Goal: Check status: Check status

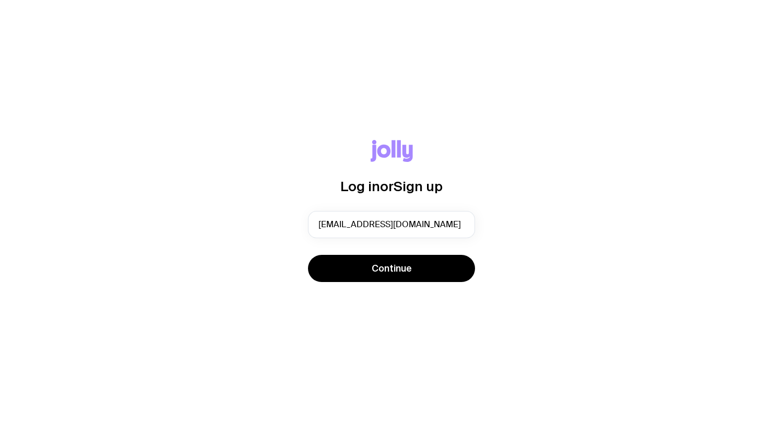
click at [397, 270] on span "Continue" at bounding box center [392, 268] width 40 height 13
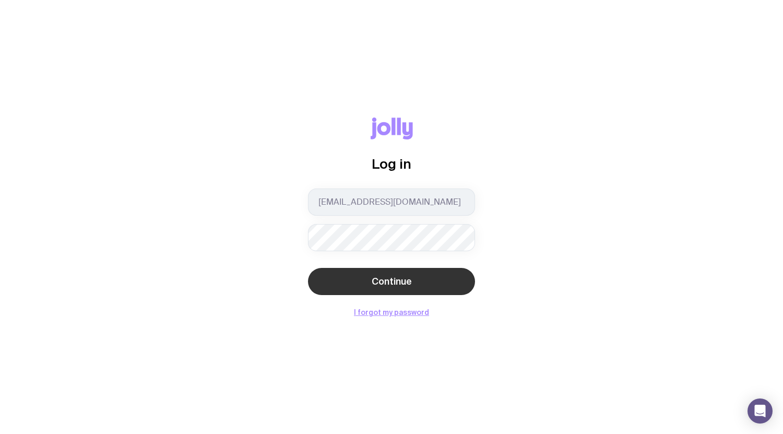
click at [406, 288] on button "Continue" at bounding box center [391, 281] width 167 height 27
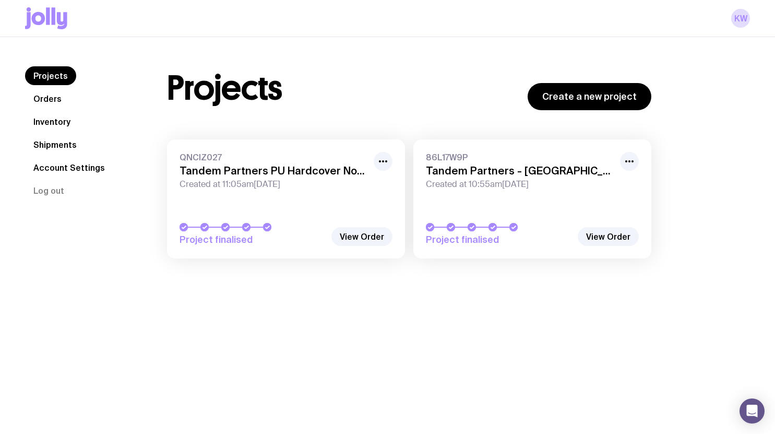
click at [47, 100] on link "Orders" at bounding box center [47, 98] width 45 height 19
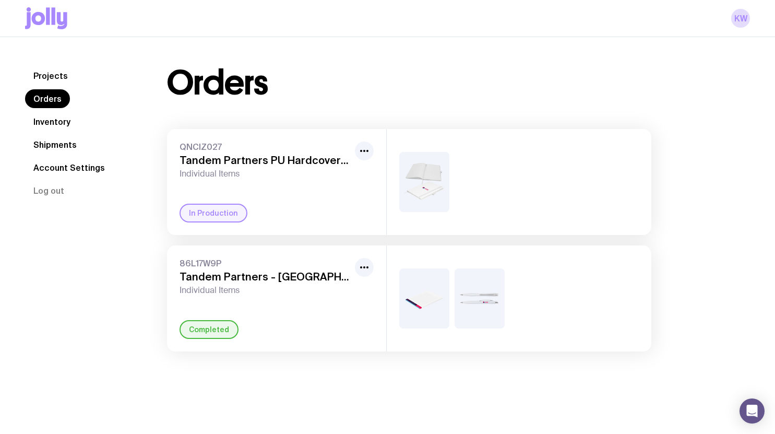
click at [313, 294] on span "Individual Items" at bounding box center [265, 290] width 171 height 10
click at [212, 271] on h3 "Tandem Partners - [GEOGRAPHIC_DATA] Office" at bounding box center [265, 276] width 171 height 13
click at [289, 294] on span "Individual Items" at bounding box center [265, 290] width 171 height 10
click at [454, 295] on div at bounding box center [519, 298] width 265 height 106
click at [363, 264] on icon "button" at bounding box center [364, 267] width 13 height 13
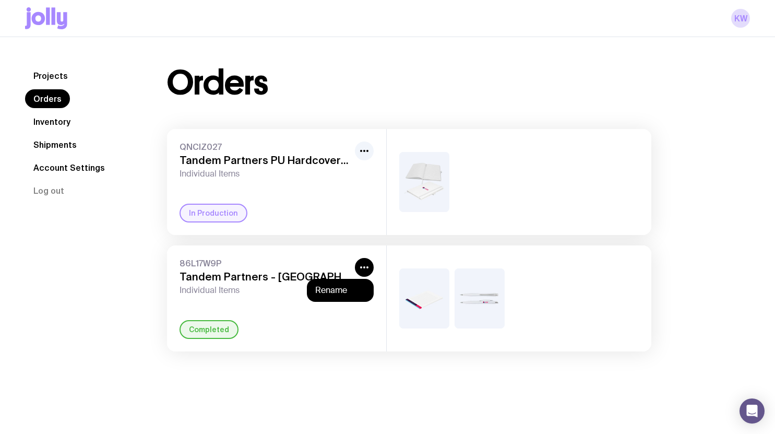
click at [327, 265] on span "86L17W9P" at bounding box center [265, 263] width 171 height 10
click at [44, 73] on link "Projects" at bounding box center [50, 75] width 51 height 19
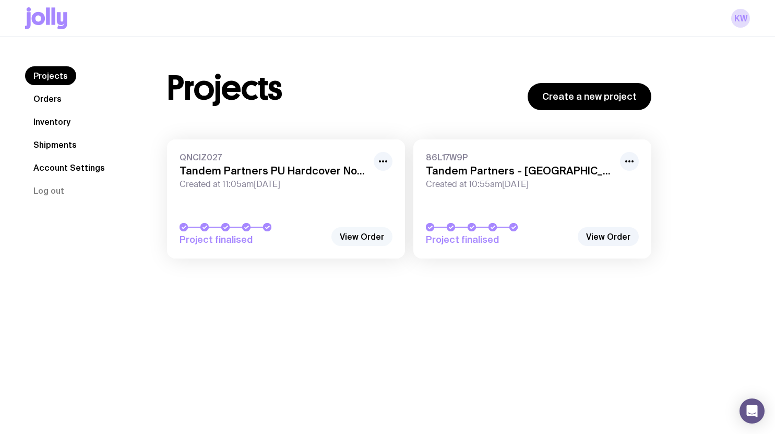
click at [352, 238] on link "View Order" at bounding box center [362, 236] width 61 height 19
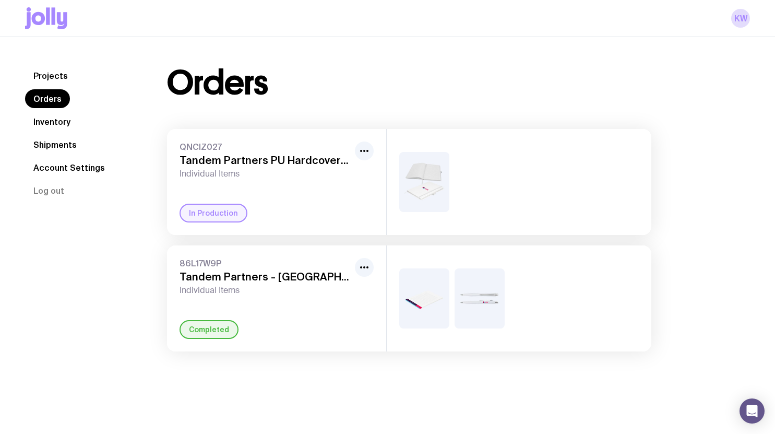
click at [50, 148] on link "Shipments" at bounding box center [55, 144] width 60 height 19
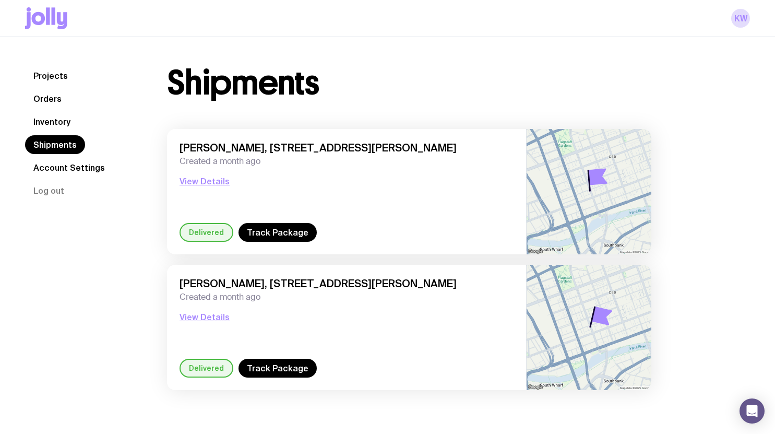
click at [50, 125] on link "Inventory" at bounding box center [52, 121] width 54 height 19
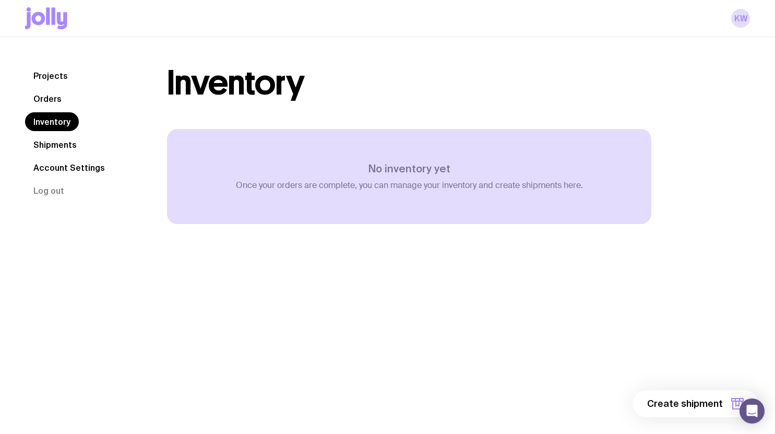
click at [49, 143] on link "Shipments" at bounding box center [55, 144] width 60 height 19
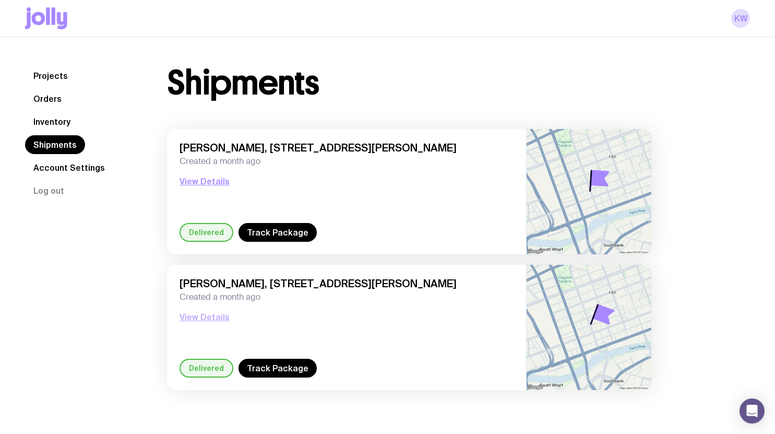
click at [204, 317] on button "View Details" at bounding box center [205, 317] width 50 height 13
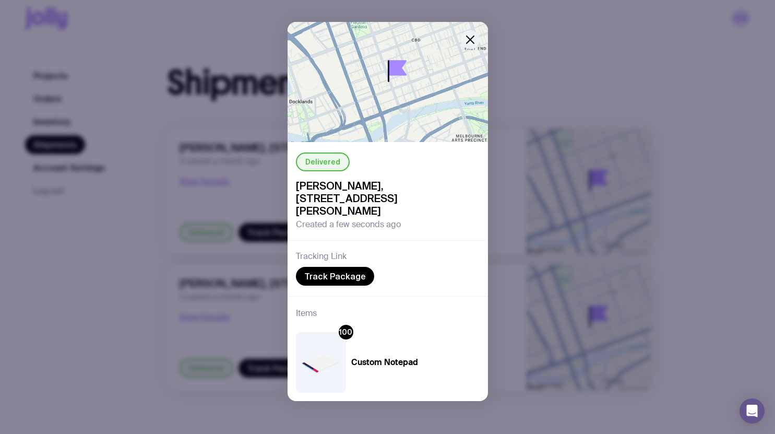
scroll to position [11, 0]
click at [464, 41] on icon "button" at bounding box center [470, 39] width 13 height 13
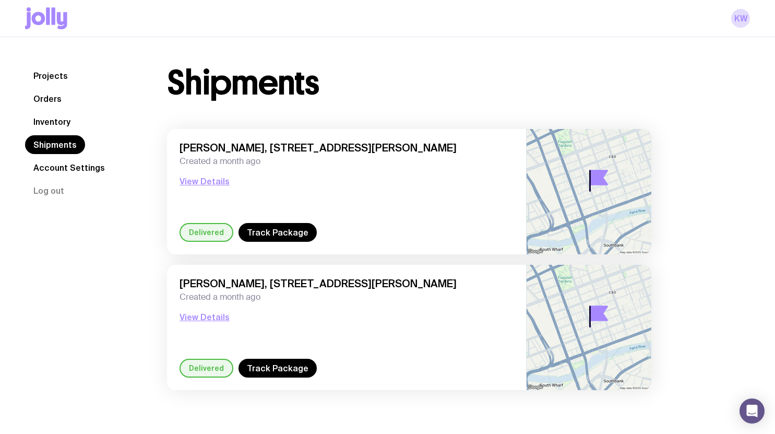
click at [67, 73] on link "Projects" at bounding box center [50, 75] width 51 height 19
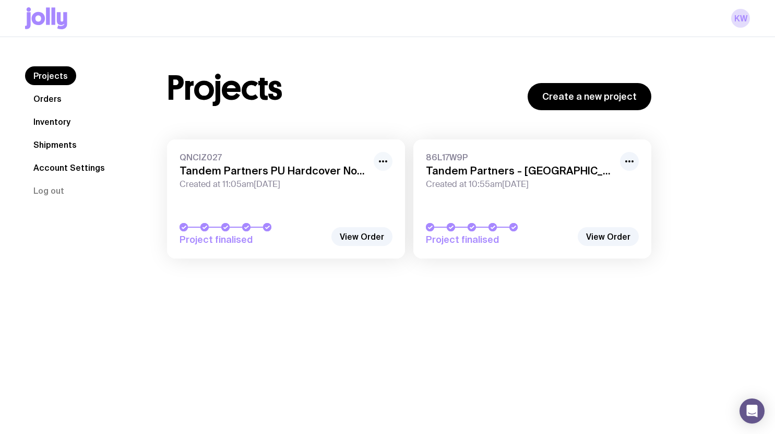
click at [388, 159] on icon "button" at bounding box center [383, 161] width 13 height 13
click at [334, 166] on h3 "Tandem Partners PU Hardcover Notebooks" at bounding box center [274, 170] width 188 height 13
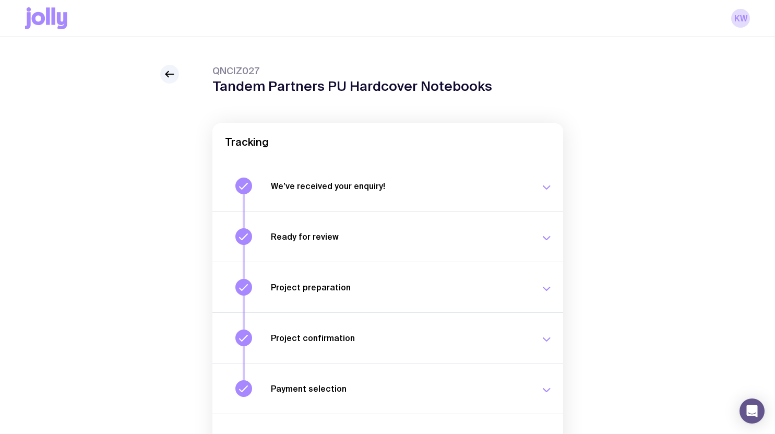
scroll to position [109, 0]
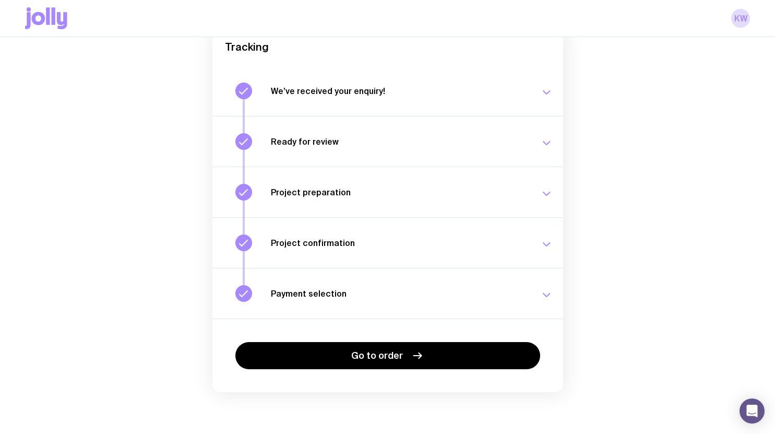
click at [547, 92] on icon "button" at bounding box center [546, 92] width 13 height 13
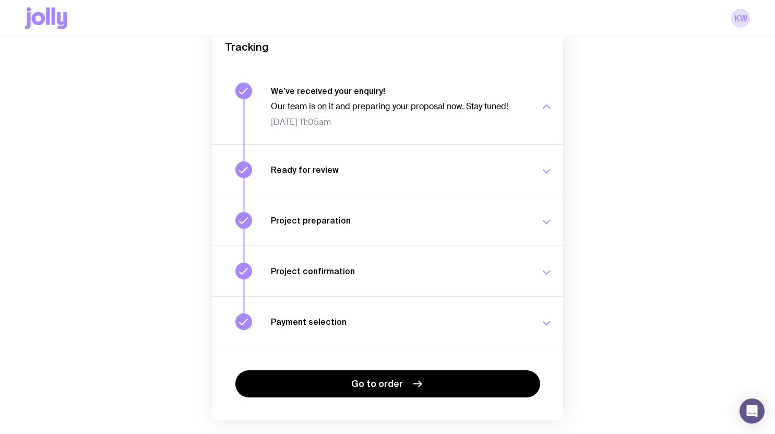
click at [547, 92] on div "button" at bounding box center [546, 107] width 13 height 42
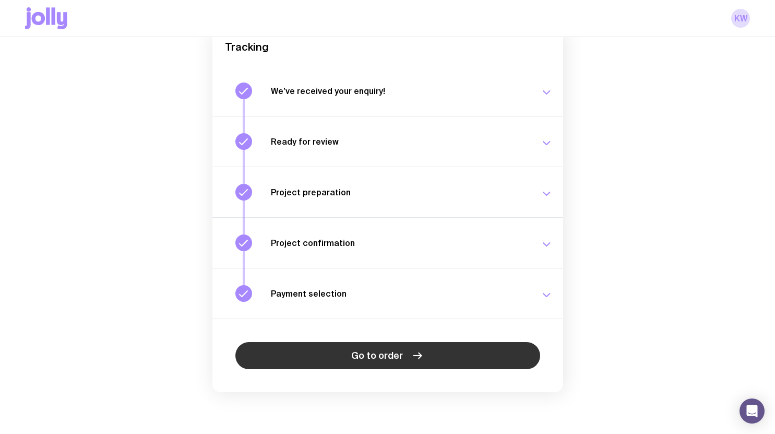
click at [377, 360] on span "Go to order" at bounding box center [377, 355] width 52 height 13
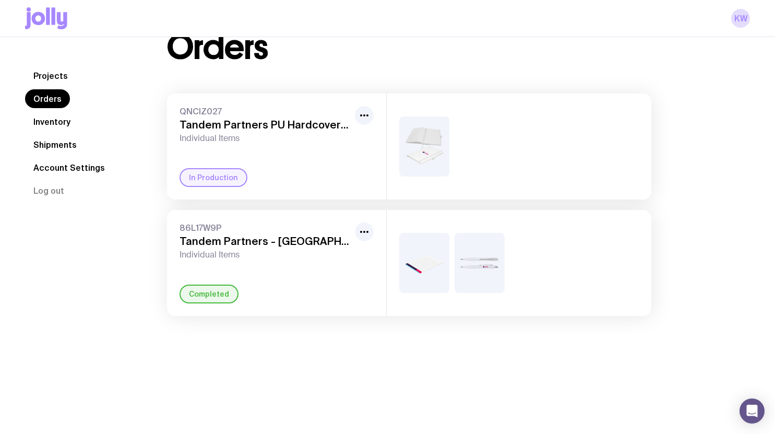
scroll to position [37, 0]
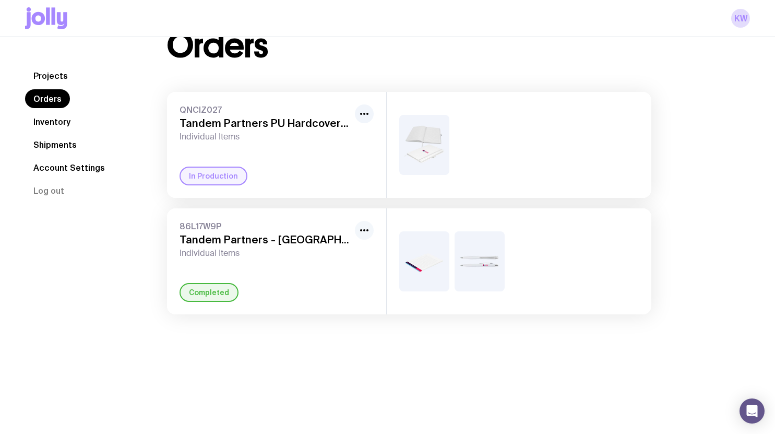
click at [364, 234] on icon "button" at bounding box center [364, 230] width 13 height 13
click at [264, 227] on span "86L17W9P" at bounding box center [265, 226] width 171 height 10
click at [207, 224] on span "86L17W9P" at bounding box center [265, 226] width 171 height 10
click at [195, 268] on div "86L17W9P Tandem Partners - [GEOGRAPHIC_DATA] Office Individual Items Completed" at bounding box center [276, 261] width 219 height 106
click at [185, 242] on h3 "Tandem Partners - [GEOGRAPHIC_DATA] Office" at bounding box center [265, 239] width 171 height 13
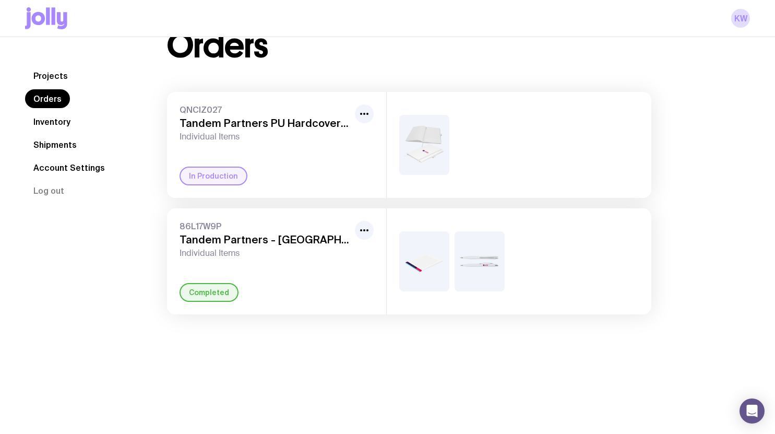
click at [185, 241] on h3 "Tandem Partners - [GEOGRAPHIC_DATA] Office" at bounding box center [265, 239] width 171 height 13
click at [185, 242] on h3 "Tandem Partners - [GEOGRAPHIC_DATA] Office" at bounding box center [265, 239] width 171 height 13
click at [327, 269] on div "86L17W9P Tandem Partners - [GEOGRAPHIC_DATA] Office Individual Items Completed" at bounding box center [276, 261] width 219 height 106
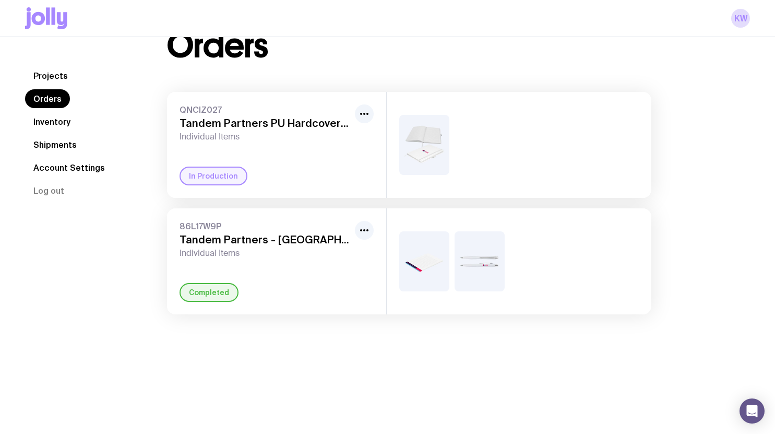
click at [203, 288] on div "Completed" at bounding box center [209, 292] width 59 height 19
click at [220, 295] on div "Completed" at bounding box center [209, 292] width 59 height 19
click at [221, 294] on div "Completed" at bounding box center [209, 292] width 59 height 19
click at [221, 292] on div "Completed" at bounding box center [209, 292] width 59 height 19
click at [221, 291] on div "Completed" at bounding box center [209, 292] width 59 height 19
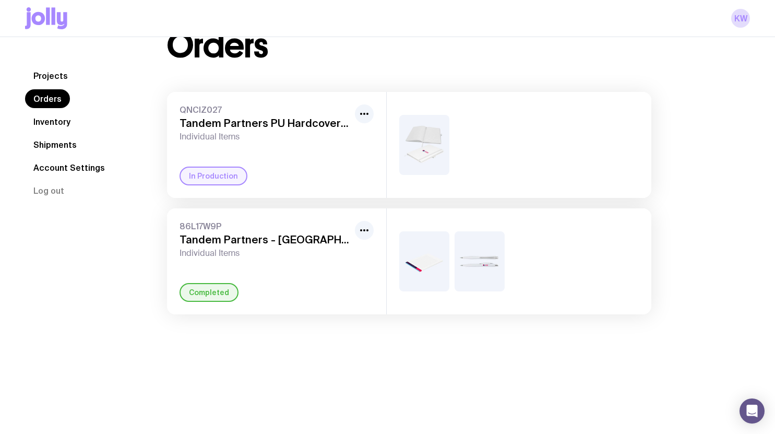
click at [303, 287] on div "Completed" at bounding box center [277, 292] width 194 height 19
click at [72, 122] on link "Inventory" at bounding box center [52, 121] width 54 height 19
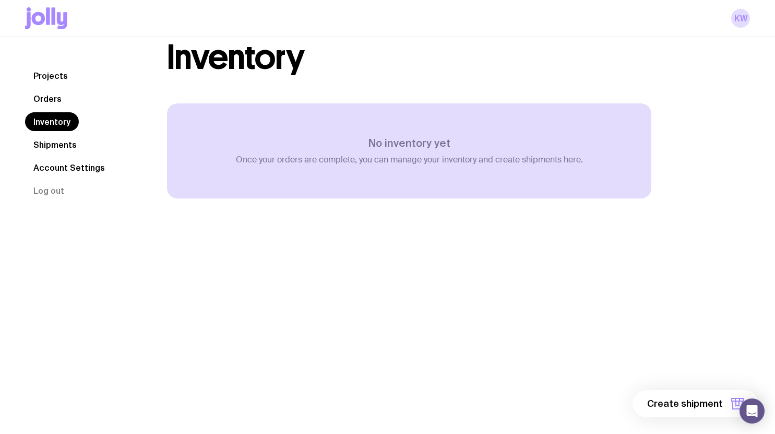
scroll to position [37, 0]
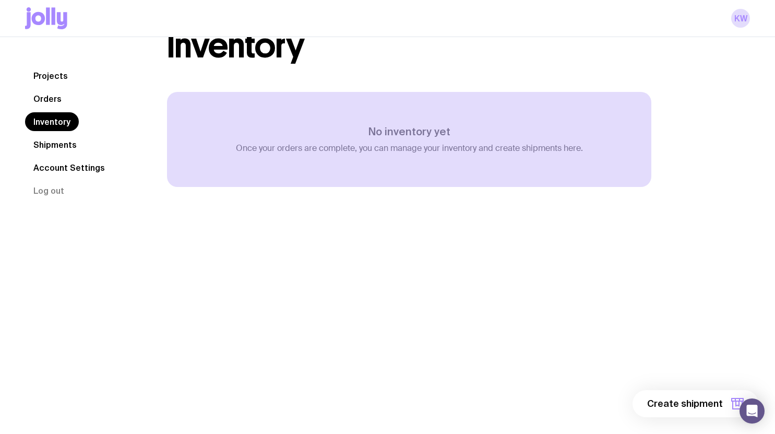
click at [47, 148] on link "Shipments" at bounding box center [55, 144] width 60 height 19
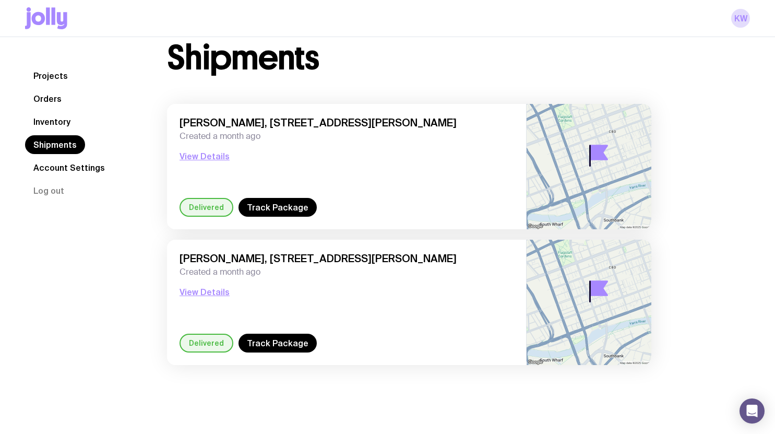
scroll to position [37, 0]
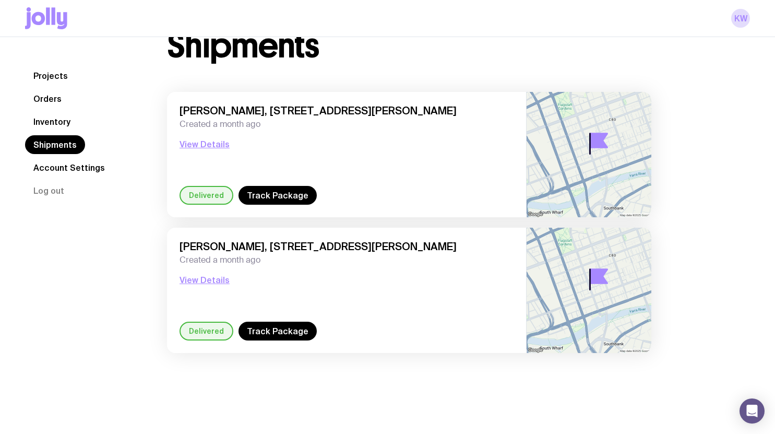
click at [253, 283] on div "Kennedi Walker, Level 7 99 William Street, Melbourne VIC 3000, Australia Create…" at bounding box center [347, 280] width 334 height 81
click at [204, 278] on button "View Details" at bounding box center [205, 280] width 50 height 13
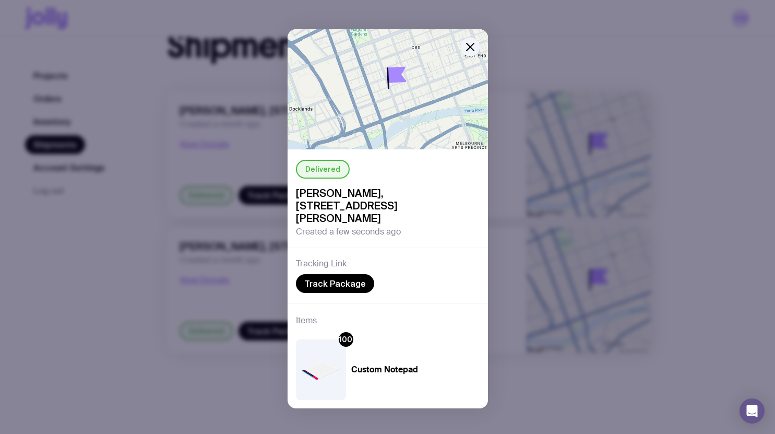
scroll to position [11, 0]
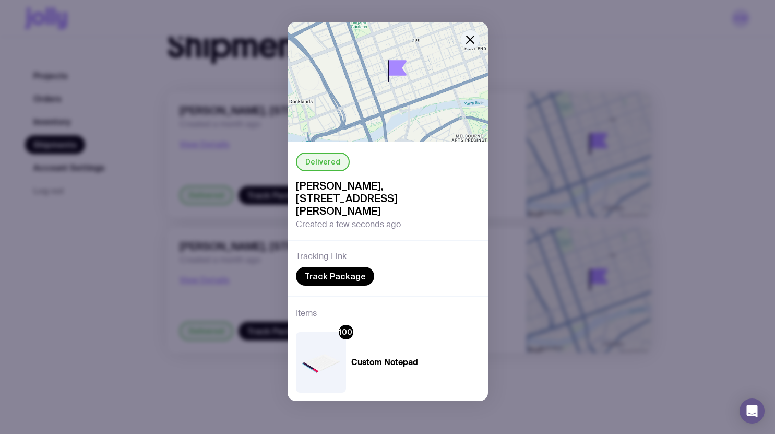
click at [467, 37] on icon "button" at bounding box center [470, 39] width 7 height 7
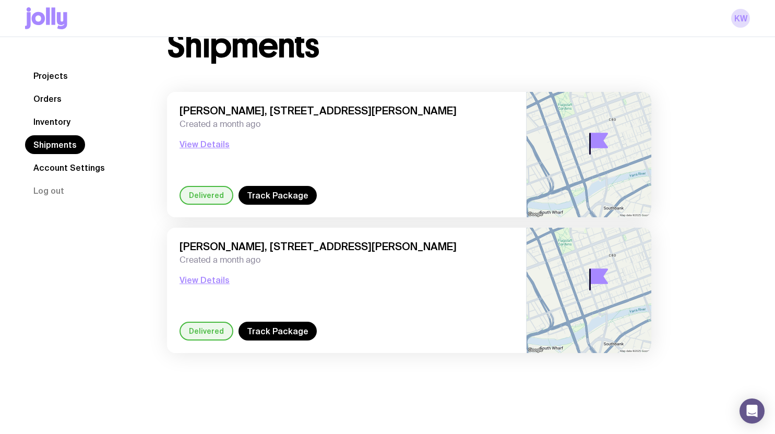
click at [47, 70] on link "Projects" at bounding box center [50, 75] width 51 height 19
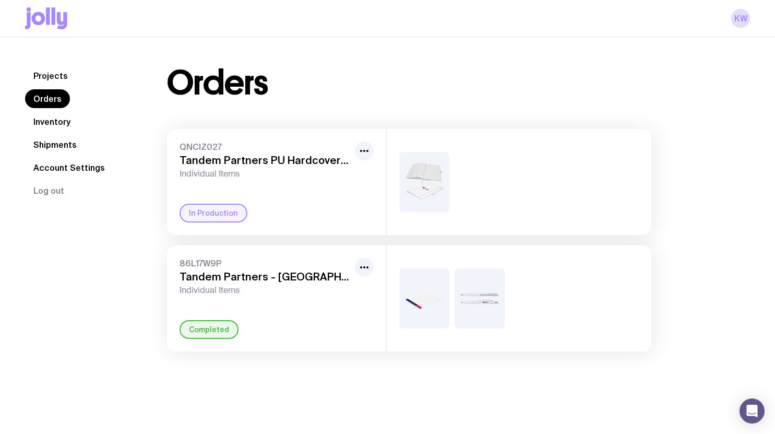
click at [57, 149] on link "Shipments" at bounding box center [55, 144] width 60 height 19
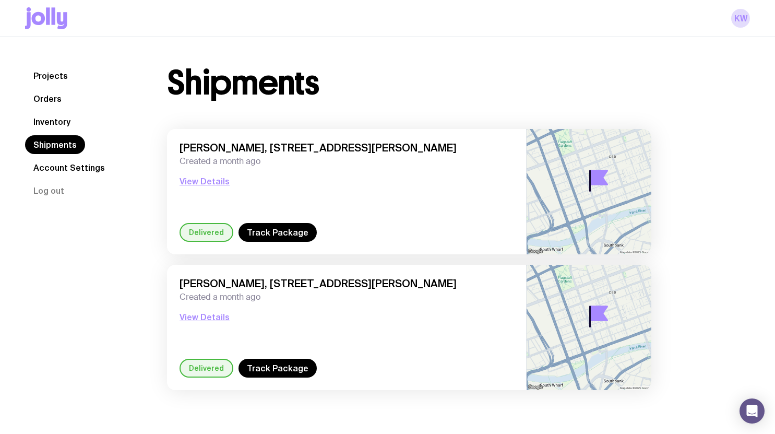
click at [44, 96] on link "Orders" at bounding box center [47, 98] width 45 height 19
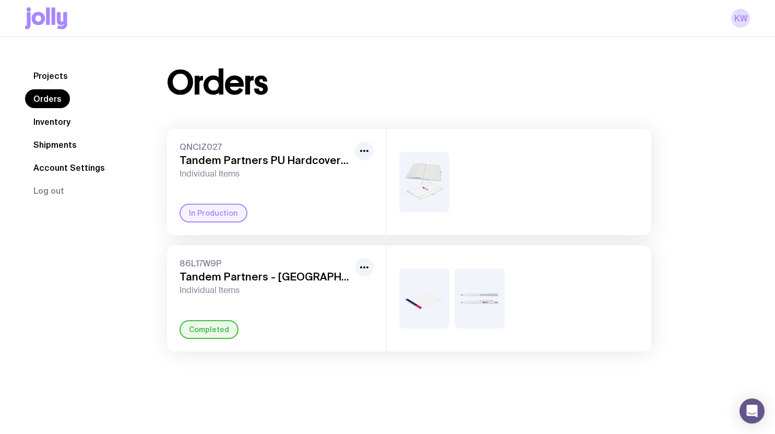
click at [327, 289] on span "Individual Items" at bounding box center [265, 290] width 171 height 10
click at [378, 271] on div "86L17W9P Tandem Partners - [GEOGRAPHIC_DATA] Office Individual Items Completed" at bounding box center [276, 298] width 219 height 106
click at [415, 284] on img at bounding box center [424, 298] width 50 height 60
click at [368, 264] on icon "button" at bounding box center [364, 267] width 13 height 13
click at [349, 329] on div "Completed" at bounding box center [277, 329] width 194 height 19
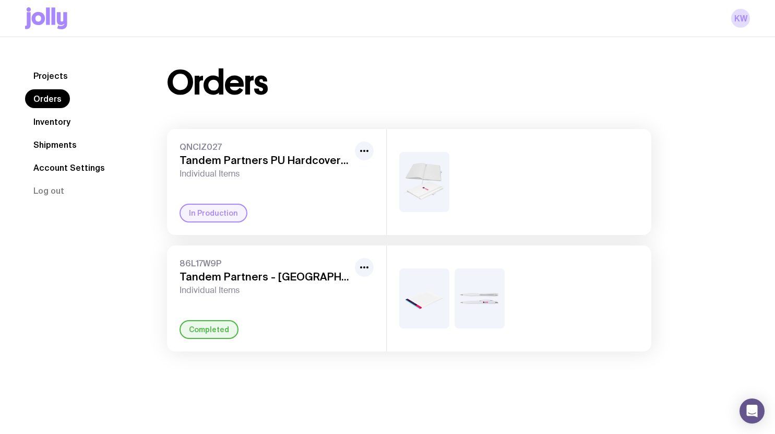
click at [252, 269] on div "86L17W9P Tandem Partners - [GEOGRAPHIC_DATA] Office Individual Items" at bounding box center [265, 277] width 171 height 38
click at [216, 263] on span "86L17W9P" at bounding box center [265, 263] width 171 height 10
click at [60, 142] on link "Shipments" at bounding box center [55, 144] width 60 height 19
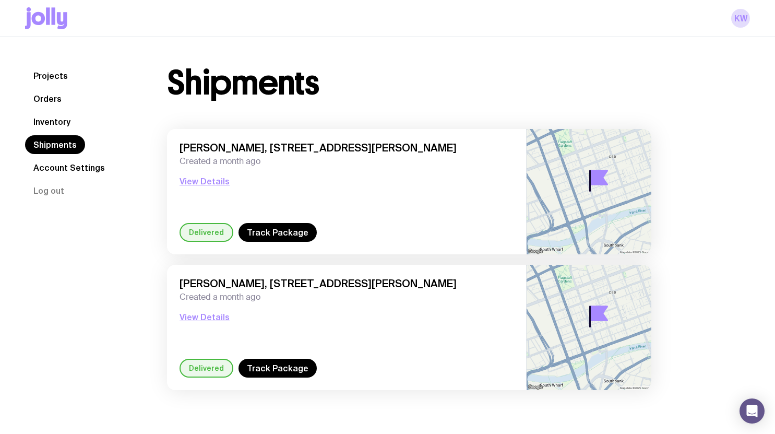
click at [73, 167] on link "Account Settings" at bounding box center [69, 167] width 88 height 19
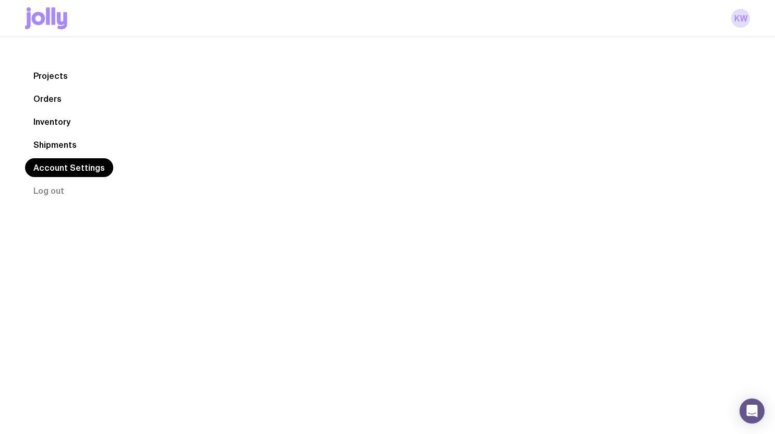
click at [53, 123] on link "Inventory" at bounding box center [52, 121] width 54 height 19
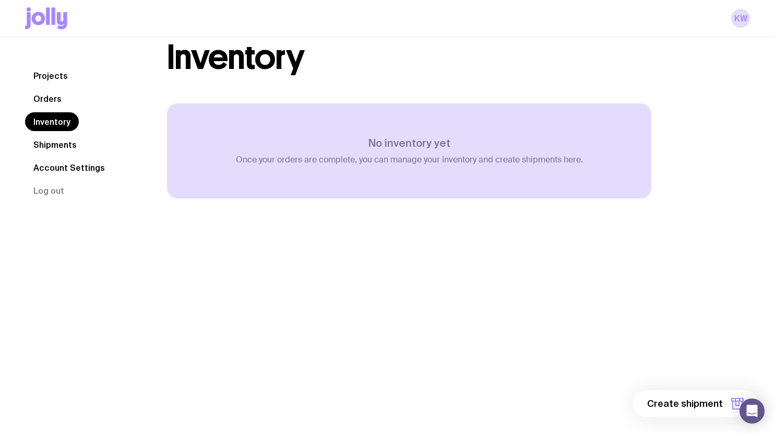
scroll to position [37, 0]
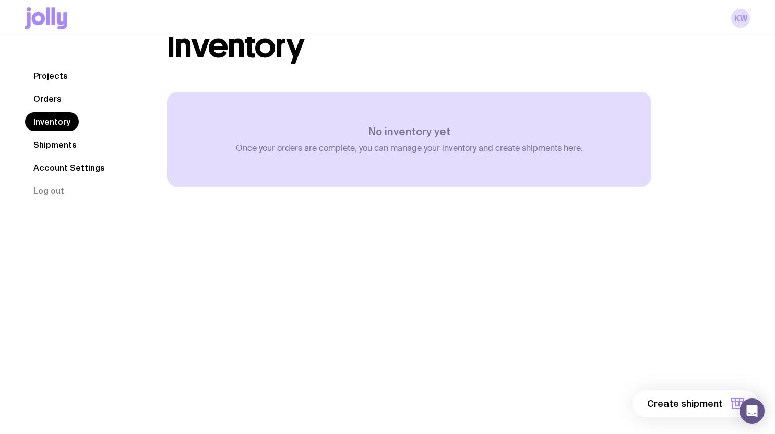
click at [62, 72] on link "Projects" at bounding box center [50, 75] width 51 height 19
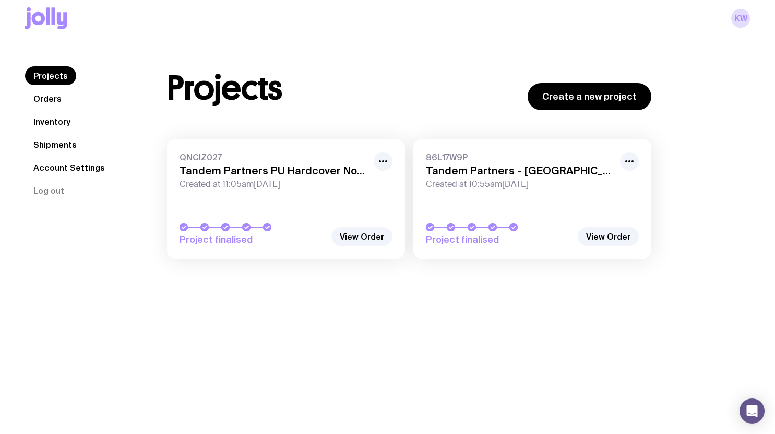
click at [54, 99] on link "Orders" at bounding box center [47, 98] width 45 height 19
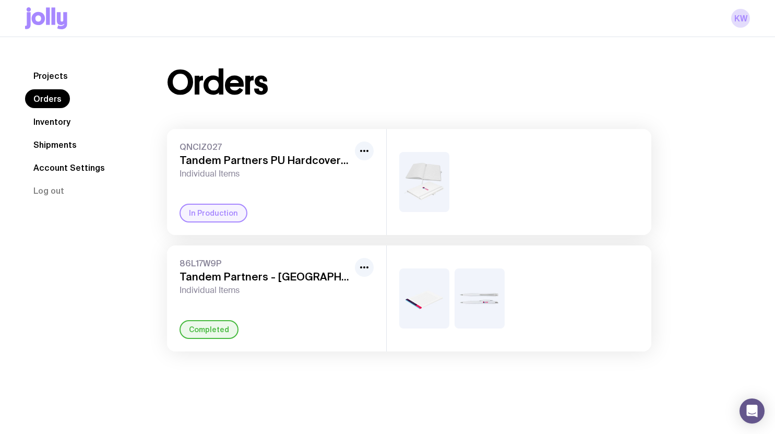
click at [293, 185] on div "QNCIZ027 Tandem Partners PU Hardcover Notebooks Individual Items In Production" at bounding box center [276, 182] width 219 height 106
click at [217, 214] on div "In Production" at bounding box center [214, 213] width 68 height 19
click at [369, 153] on icon "button" at bounding box center [364, 151] width 13 height 13
click at [384, 111] on div "Orders QNCIZ027 Tandem Partners PU Hardcover Notebooks Individual Items Rename …" at bounding box center [409, 208] width 535 height 285
click at [424, 187] on img at bounding box center [424, 182] width 50 height 60
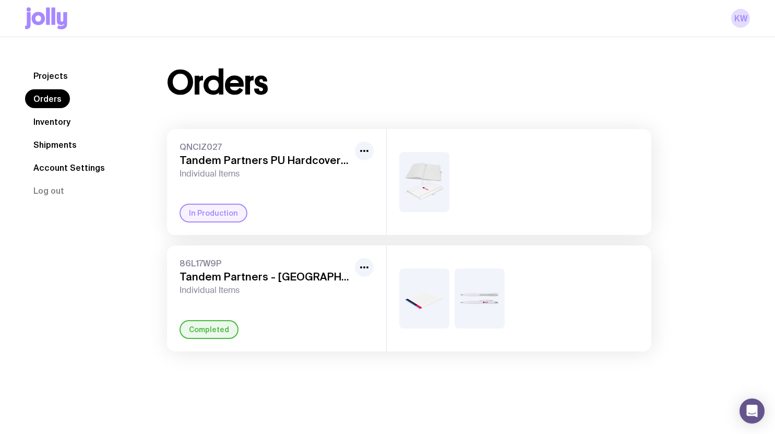
click at [264, 197] on div "QNCIZ027 Tandem Partners PU Hardcover Notebooks Individual Items In Production" at bounding box center [276, 182] width 219 height 106
